Goal: Transaction & Acquisition: Purchase product/service

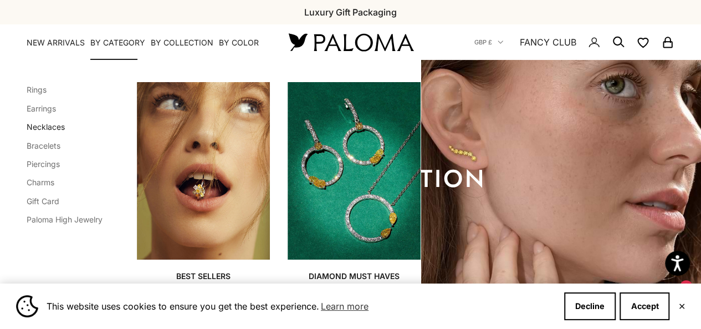
click at [50, 127] on link "Necklaces" at bounding box center [46, 126] width 38 height 9
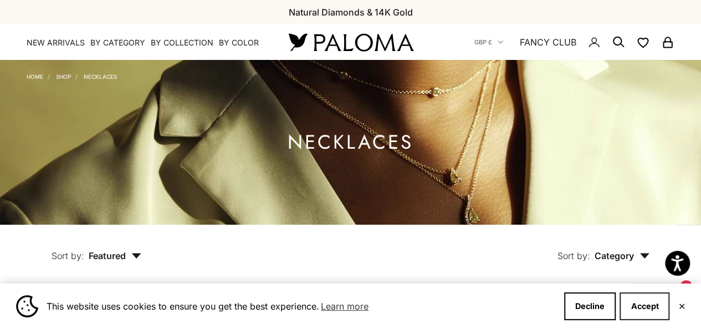
click at [654, 308] on button "Accept" at bounding box center [645, 306] width 50 height 28
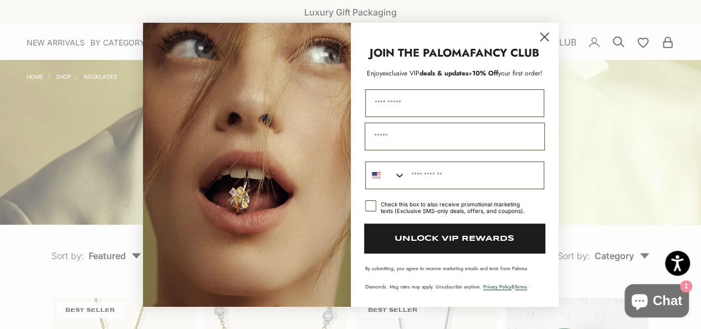
click at [541, 34] on icon "Close dialog" at bounding box center [544, 37] width 8 height 8
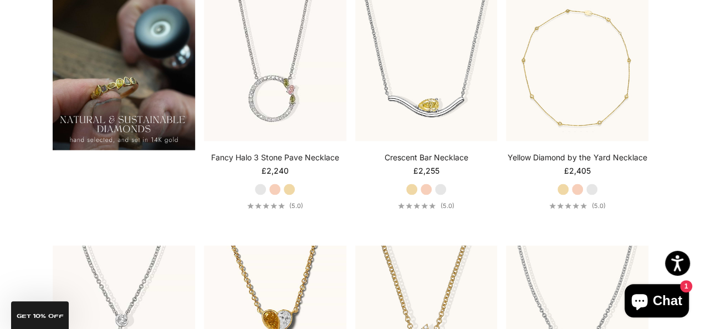
scroll to position [776, 0]
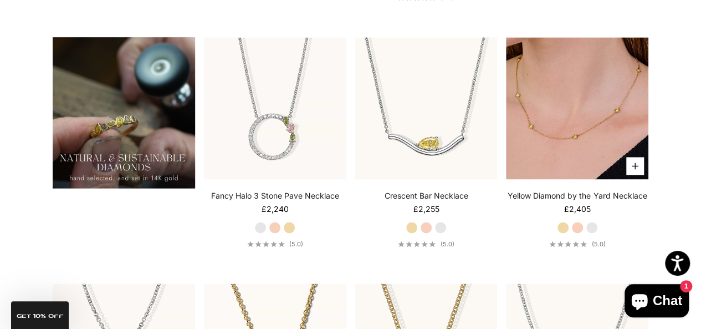
click at [552, 127] on img at bounding box center [577, 108] width 142 height 142
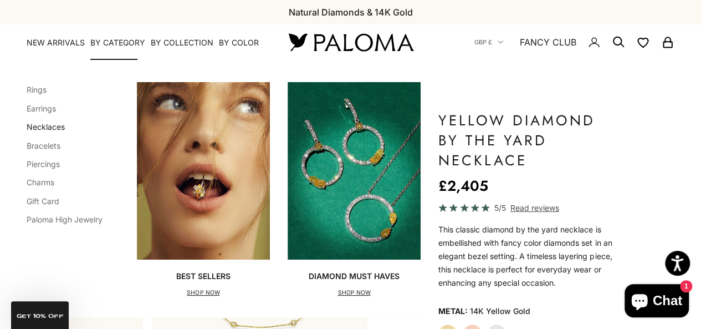
click at [60, 128] on link "Necklaces" at bounding box center [46, 126] width 38 height 9
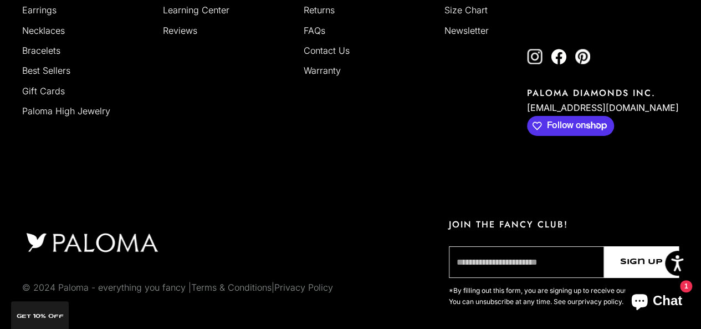
scroll to position [1952, 0]
